Goal: Check status: Check status

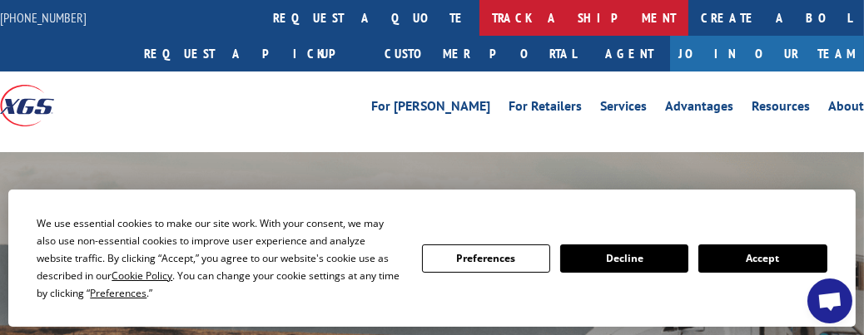
click at [479, 13] on link "track a shipment" at bounding box center [583, 18] width 209 height 36
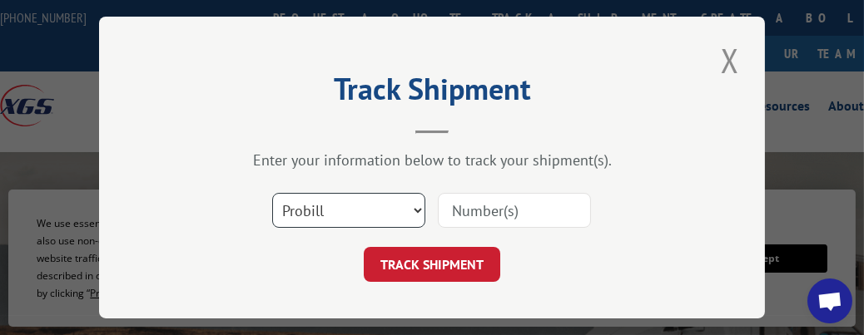
click at [411, 199] on select "Select category... Probill BOL PO" at bounding box center [348, 210] width 153 height 35
select select "bol"
click at [272, 193] on select "Select category... Probill BOL PO" at bounding box center [348, 210] width 153 height 35
click at [509, 191] on div at bounding box center [514, 210] width 153 height 38
click at [504, 199] on input at bounding box center [514, 210] width 153 height 35
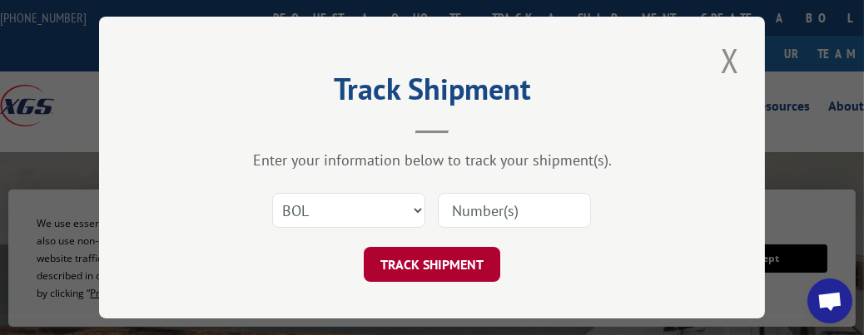
drag, startPoint x: 503, startPoint y: 200, endPoint x: 414, endPoint y: 258, distance: 106.4
click at [414, 258] on button "TRACK SHIPMENT" at bounding box center [432, 264] width 136 height 35
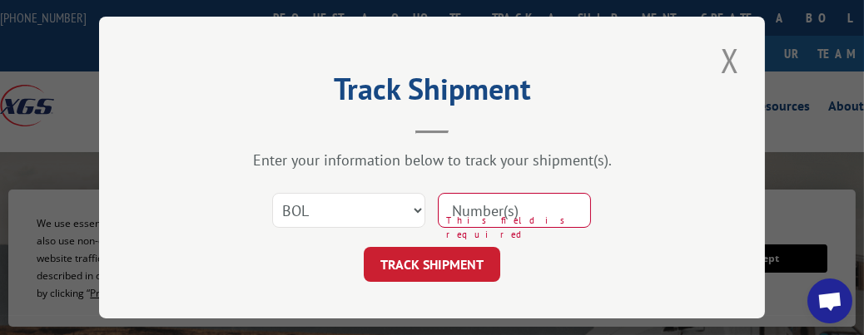
click at [485, 211] on input at bounding box center [514, 210] width 153 height 35
paste input "- 4918035"
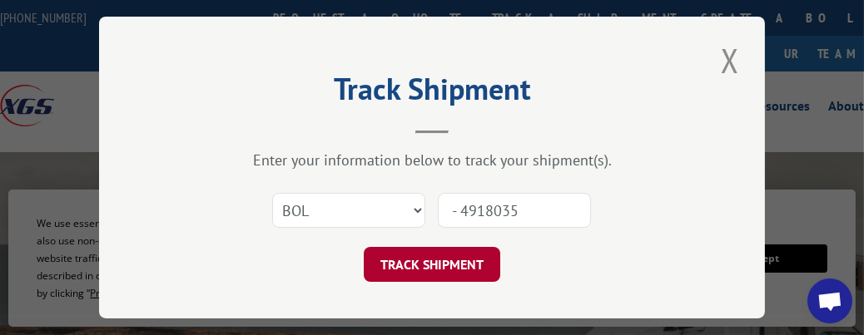
type input "- 4918035"
click at [450, 266] on button "TRACK SHIPMENT" at bounding box center [432, 264] width 136 height 35
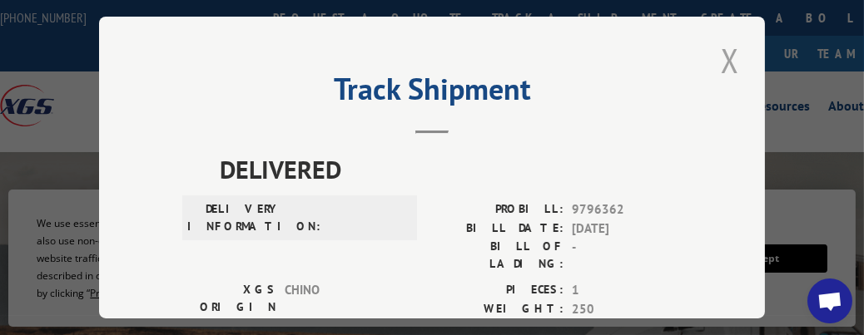
click at [725, 57] on button "Close modal" at bounding box center [730, 60] width 28 height 46
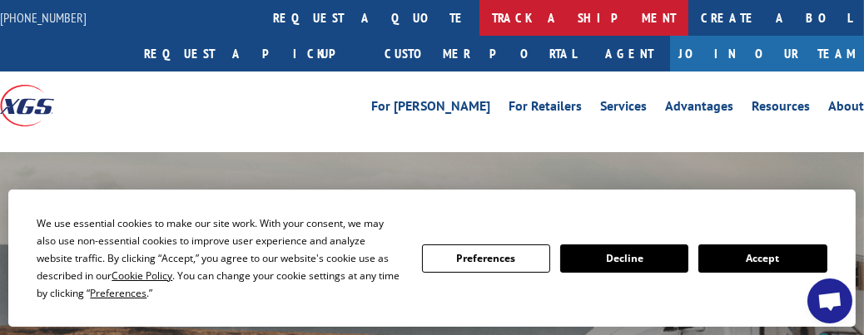
click at [479, 11] on link "track a shipment" at bounding box center [583, 18] width 209 height 36
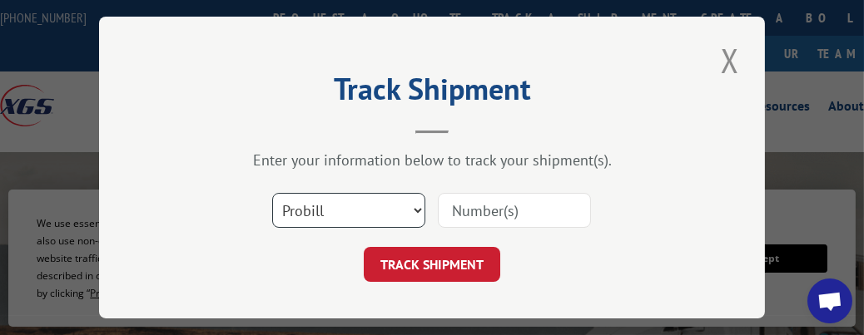
click at [361, 200] on select "Select category... Probill BOL PO" at bounding box center [348, 210] width 153 height 35
click at [722, 54] on button "Close modal" at bounding box center [730, 60] width 28 height 46
